Goal: Task Accomplishment & Management: Complete application form

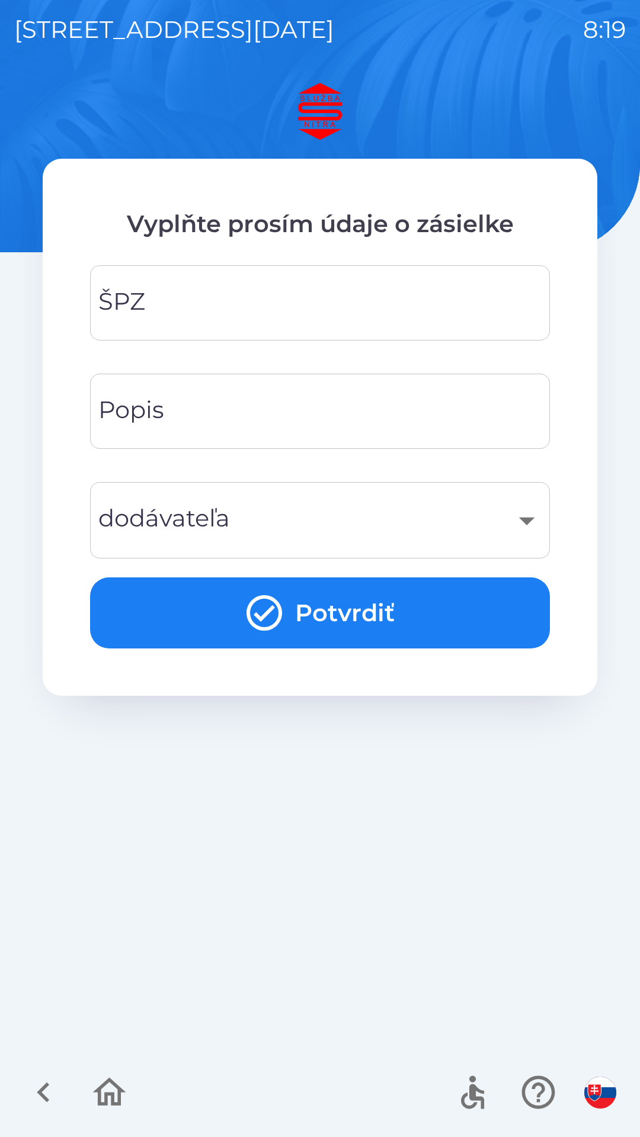
click at [230, 299] on input "ŠPZ" at bounding box center [319, 303] width 431 height 47
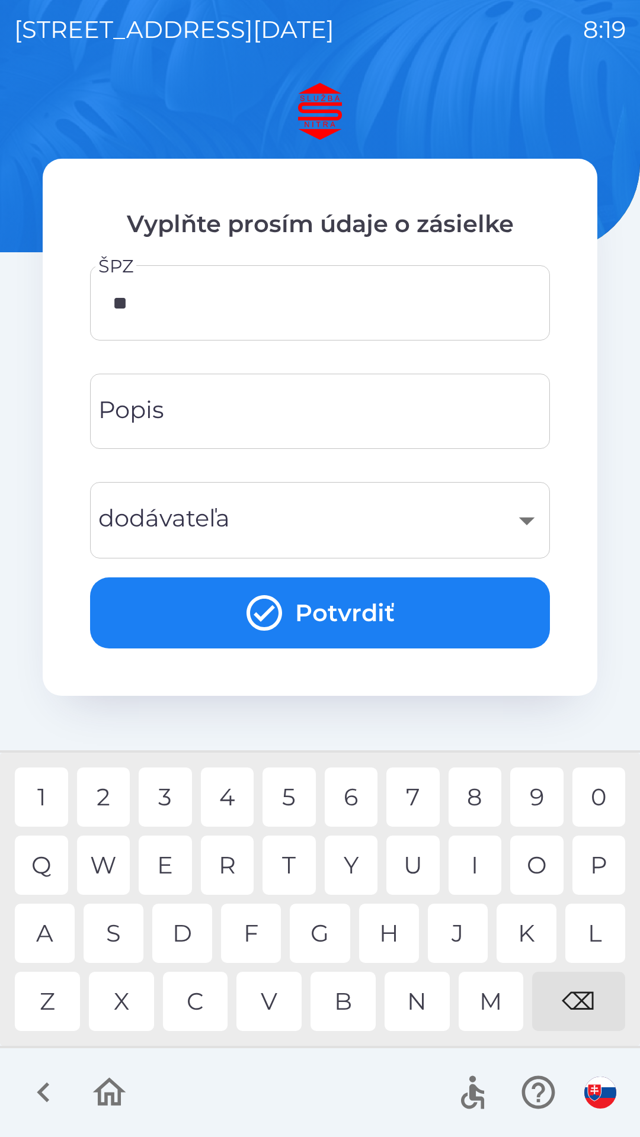
click at [396, 937] on div "H" at bounding box center [389, 933] width 60 height 59
click at [608, 805] on div "0" at bounding box center [598, 796] width 53 height 59
click at [612, 801] on div "0" at bounding box center [598, 796] width 53 height 59
type input "********"
click at [170, 860] on div "E" at bounding box center [165, 865] width 53 height 59
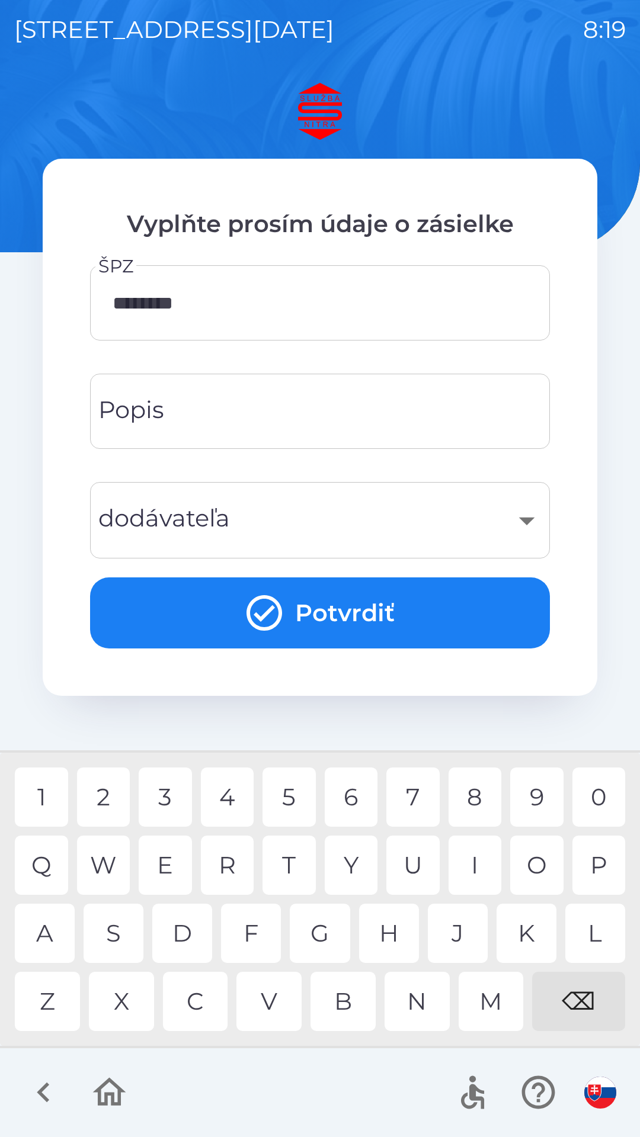
click at [211, 409] on input "Popis" at bounding box center [319, 411] width 431 height 47
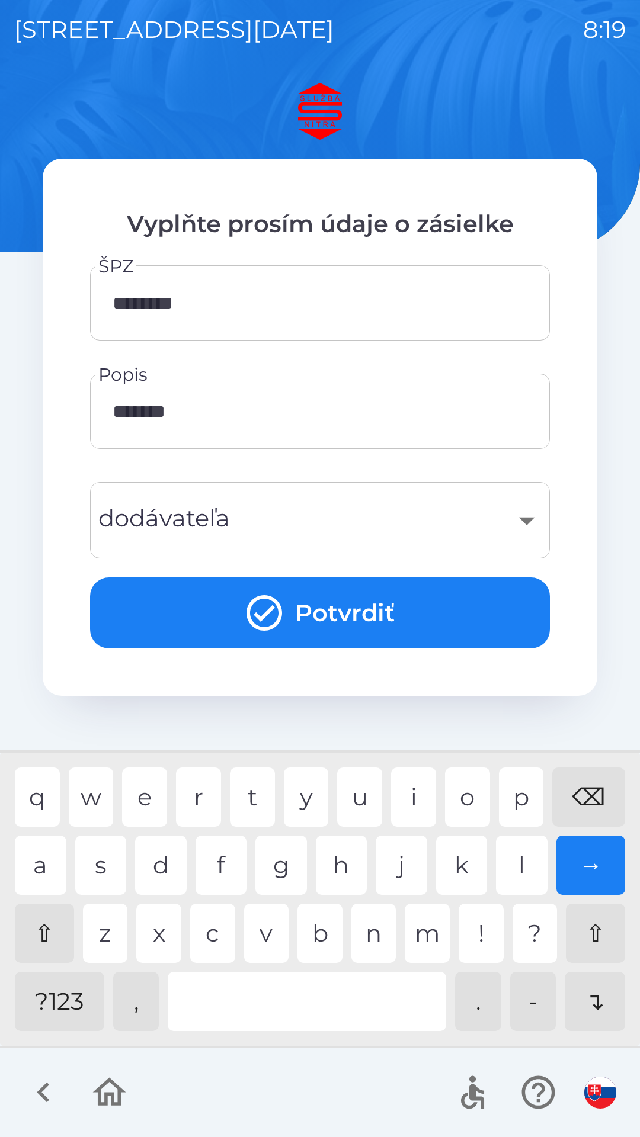
click at [429, 928] on div "m" at bounding box center [426, 933] width 45 height 59
click at [163, 789] on div "e" at bounding box center [144, 796] width 45 height 59
type input "**********"
click at [216, 937] on div "c" at bounding box center [212, 933] width 45 height 59
click at [272, 506] on div "​" at bounding box center [319, 520] width 431 height 48
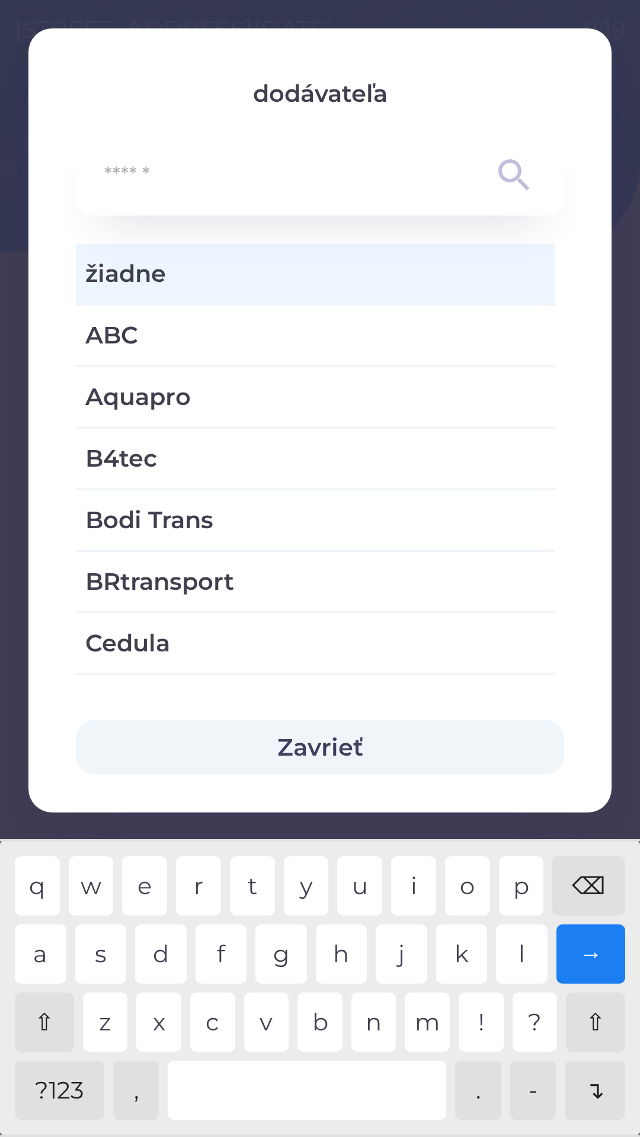
click at [370, 728] on button "Zavrieť" at bounding box center [320, 747] width 488 height 54
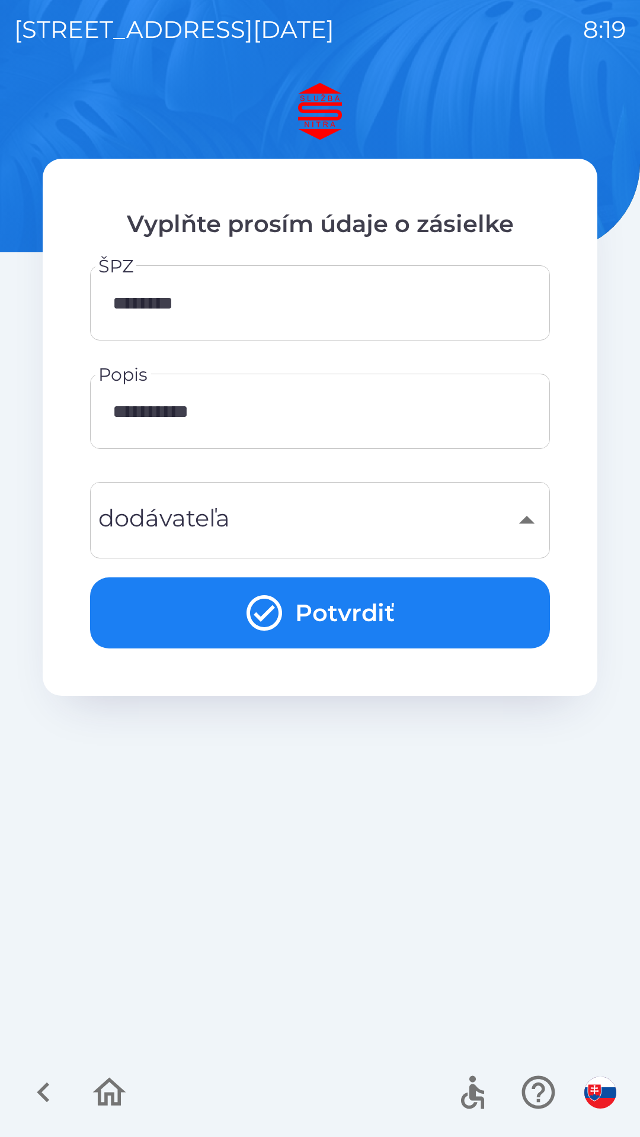
click at [357, 608] on button "Potvrdiť" at bounding box center [320, 612] width 460 height 71
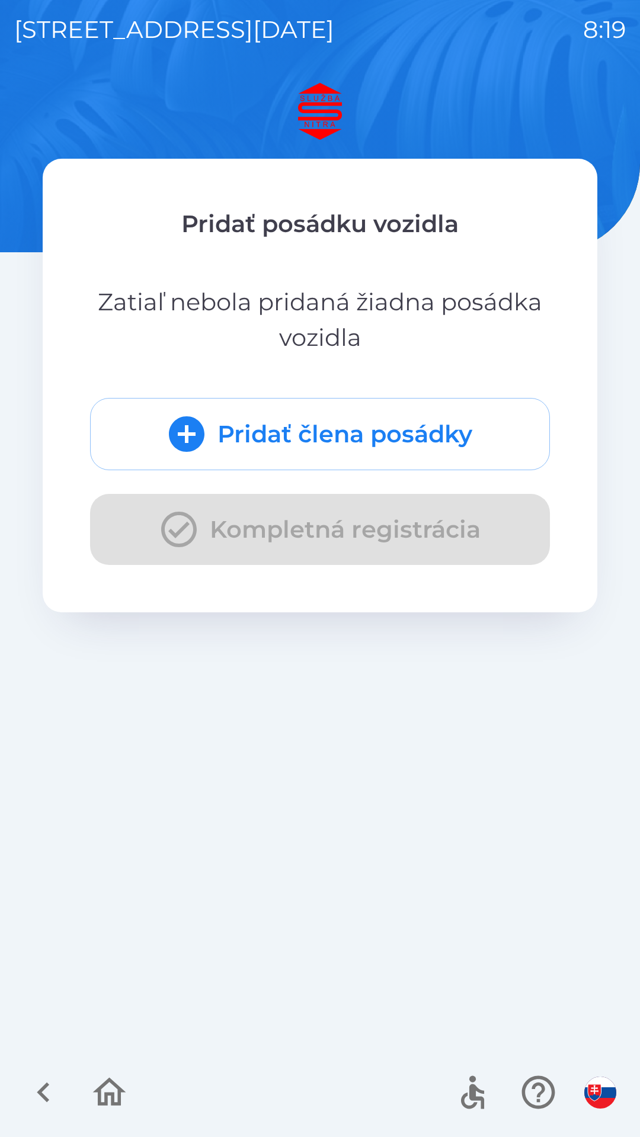
click at [336, 441] on button "Pridať člena posádky" at bounding box center [320, 434] width 460 height 72
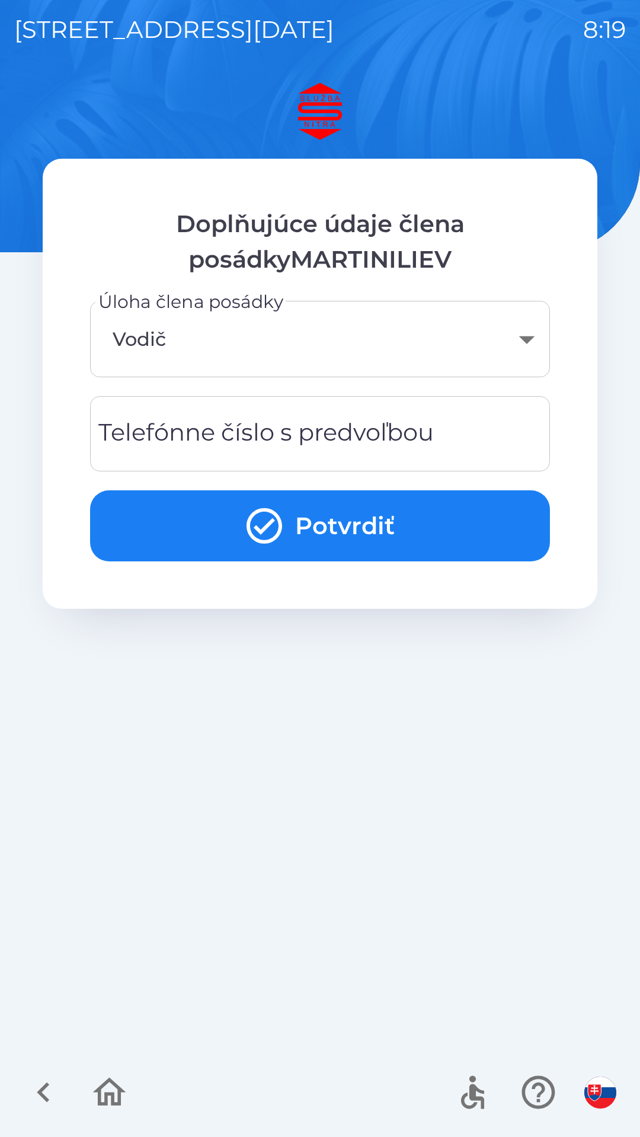
click at [290, 511] on button "Potvrdiť" at bounding box center [320, 525] width 460 height 71
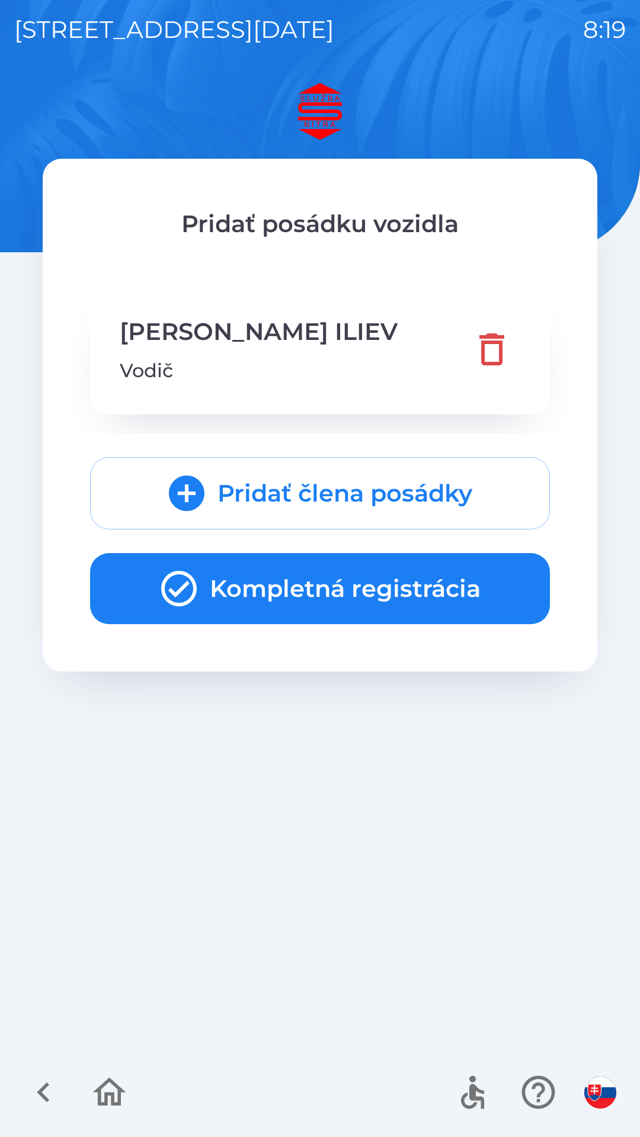
click at [305, 569] on button "Kompletná registrácia" at bounding box center [320, 588] width 460 height 71
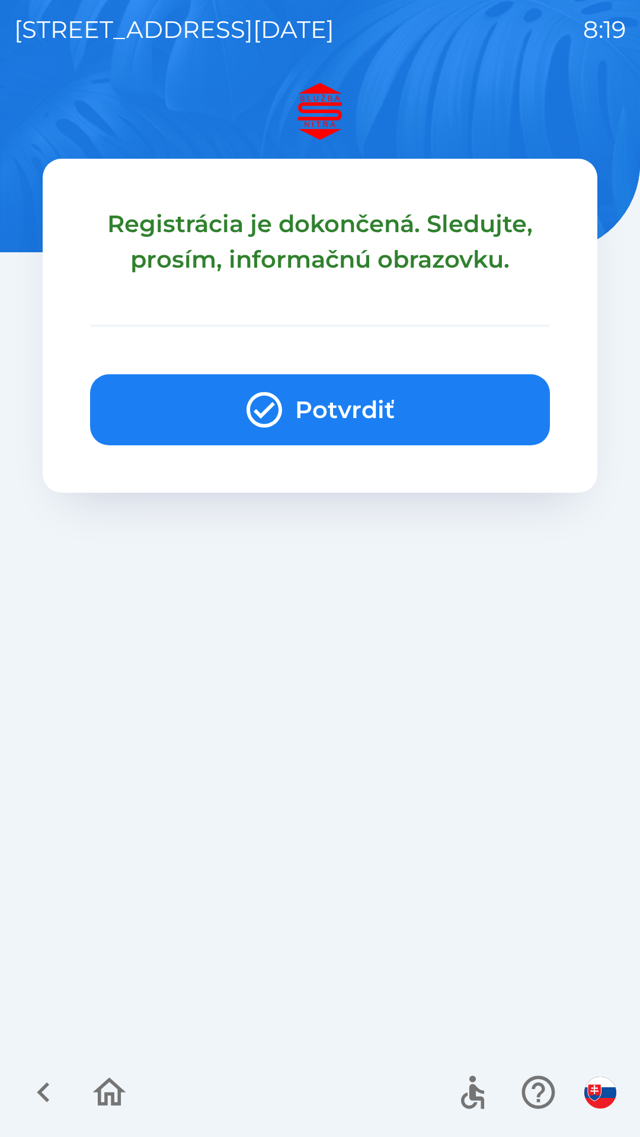
click at [368, 402] on button "Potvrdiť" at bounding box center [320, 409] width 460 height 71
